Goal: Task Accomplishment & Management: Manage account settings

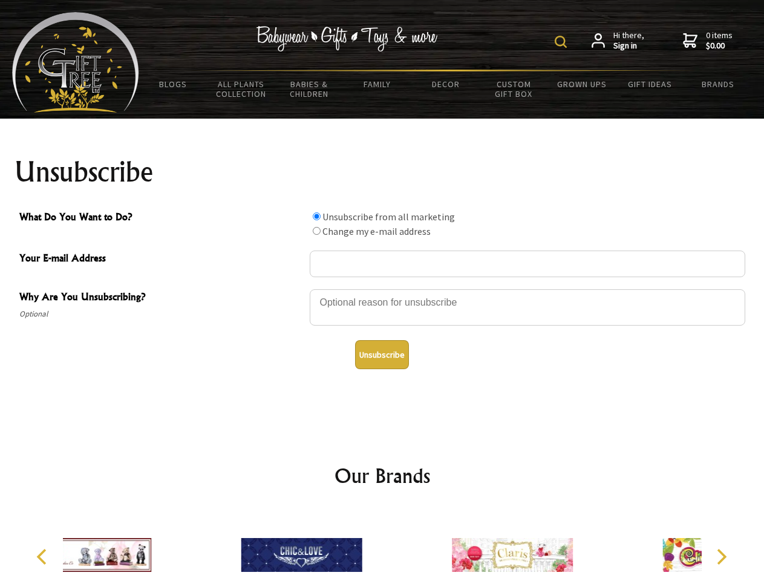
click at [563, 42] on img at bounding box center [561, 42] width 12 height 12
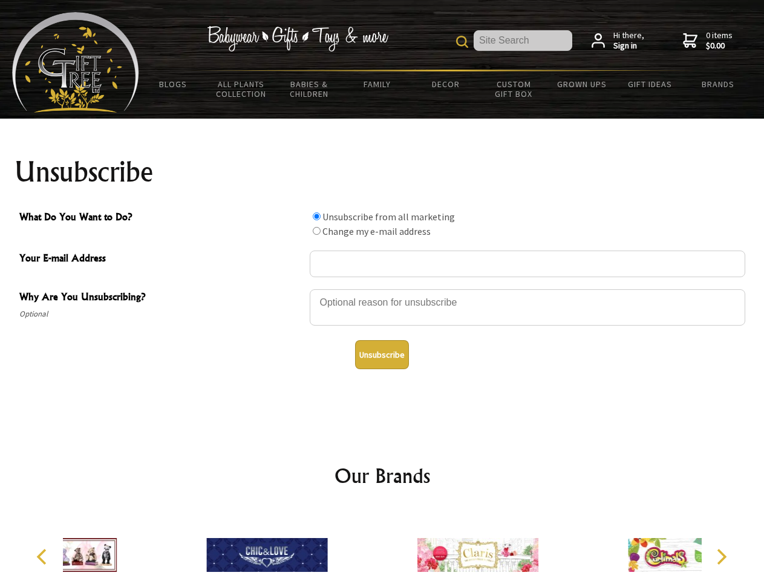
click at [383, 289] on div at bounding box center [528, 309] width 436 height 42
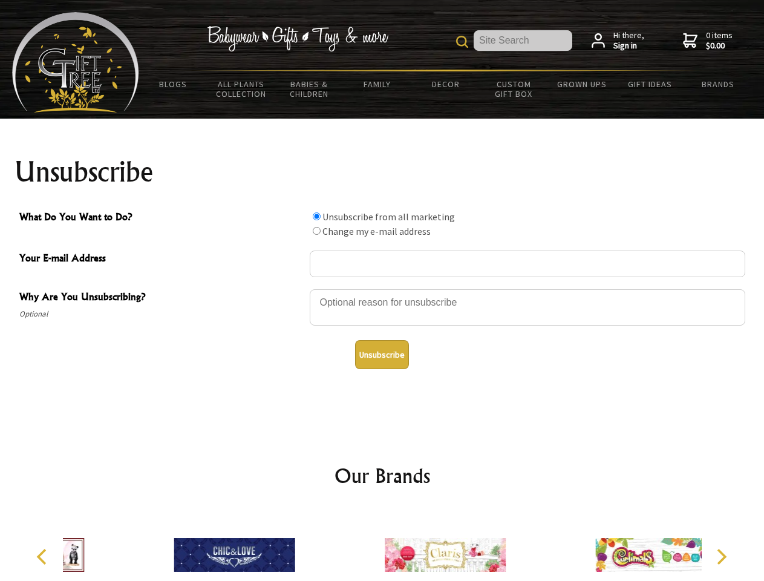
click at [317, 216] on input "What Do You Want to Do?" at bounding box center [317, 216] width 8 height 8
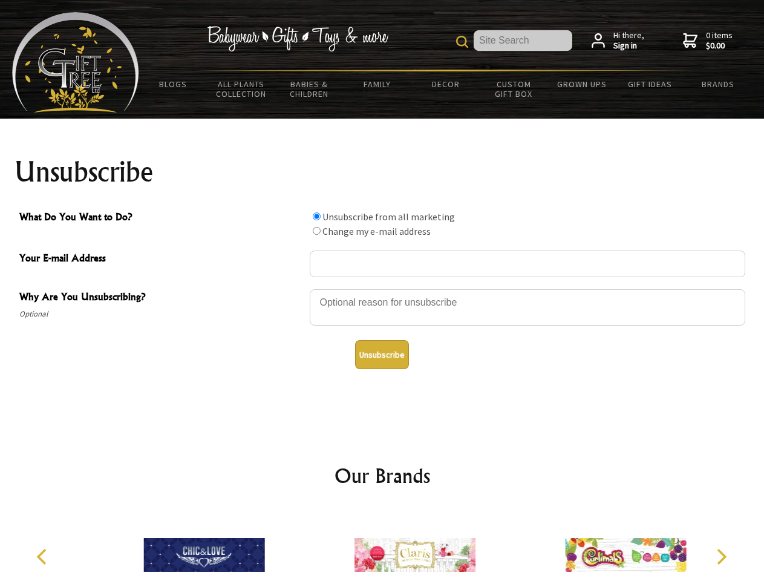
click at [317, 231] on input "What Do You Want to Do?" at bounding box center [317, 231] width 8 height 8
radio input "true"
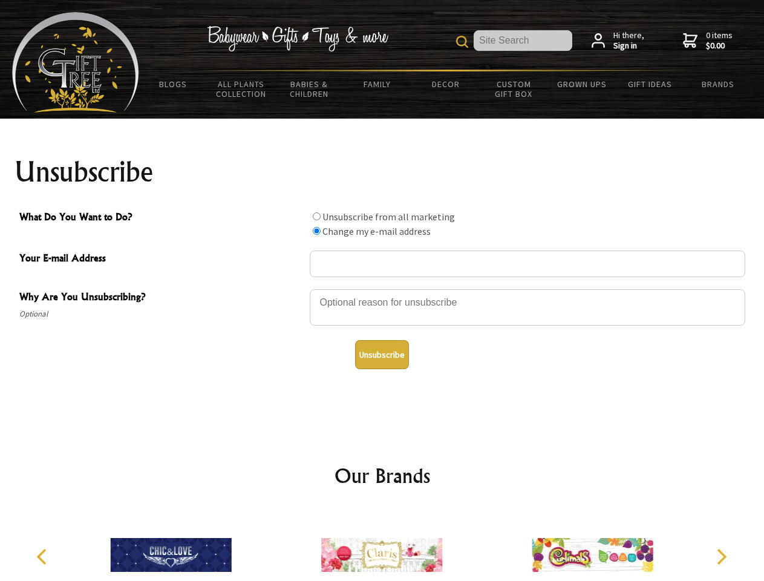
click at [382, 355] on button "Unsubscribe" at bounding box center [382, 354] width 54 height 29
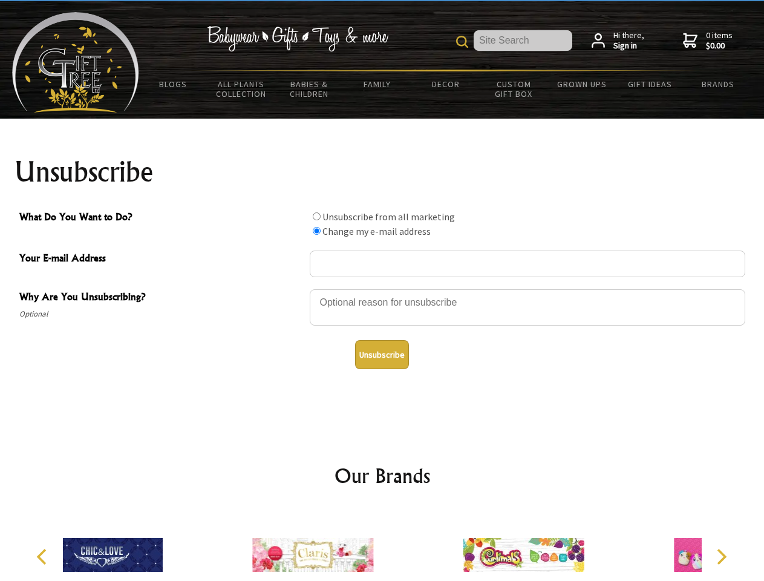
click at [383, 545] on div at bounding box center [313, 557] width 211 height 94
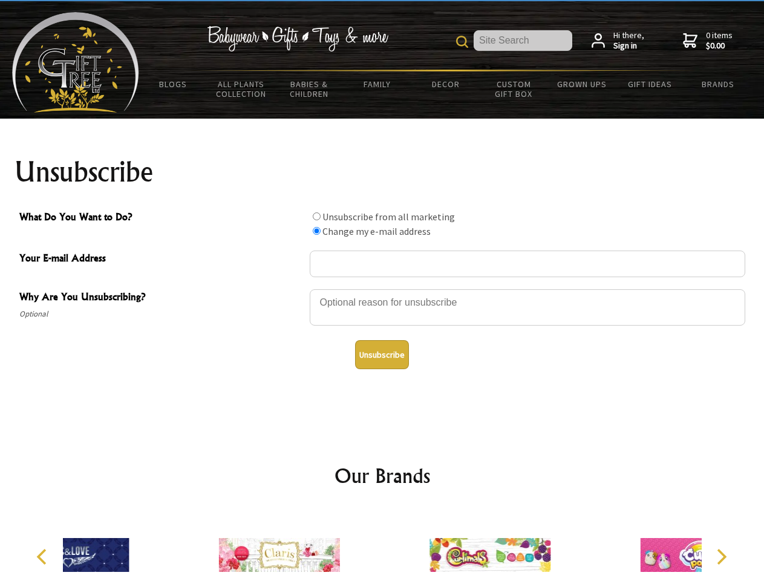
click at [44, 557] on icon "Previous" at bounding box center [43, 557] width 16 height 16
click at [721, 557] on icon "Next" at bounding box center [721, 557] width 16 height 16
